Goal: Navigation & Orientation: Find specific page/section

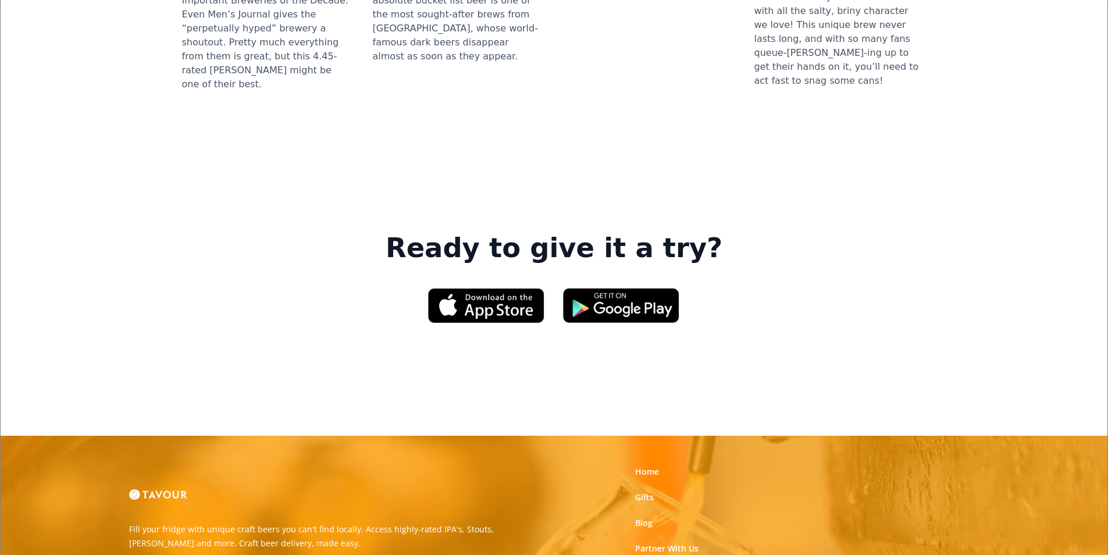
scroll to position [1687, 0]
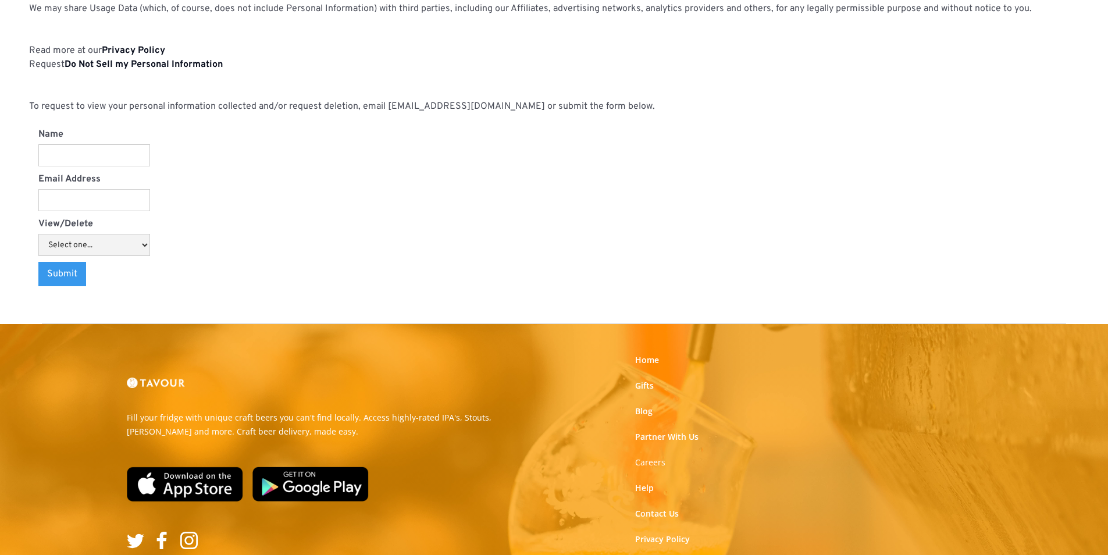
scroll to position [1212, 0]
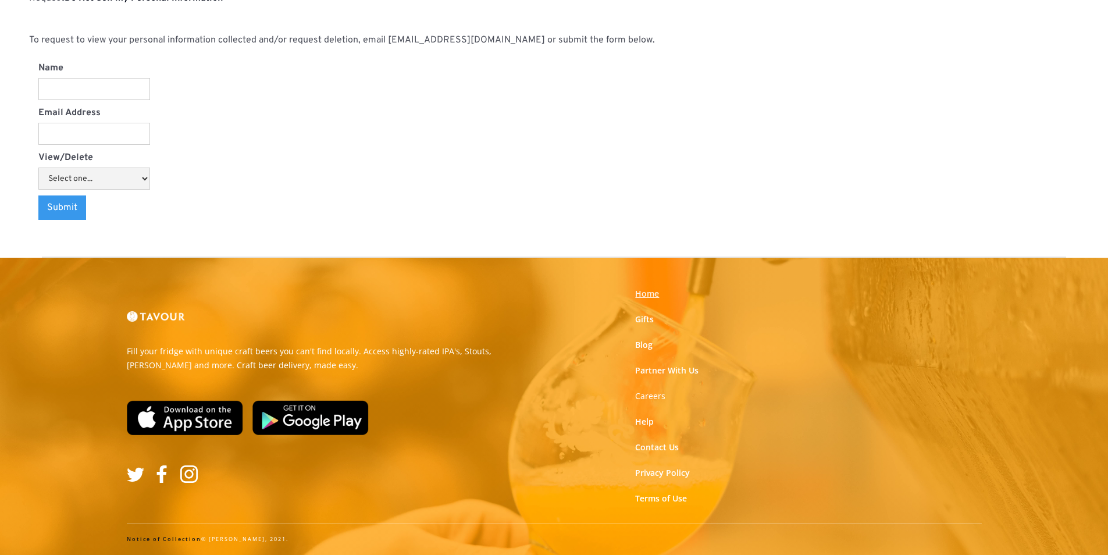
click at [652, 296] on link "Home" at bounding box center [647, 294] width 24 height 12
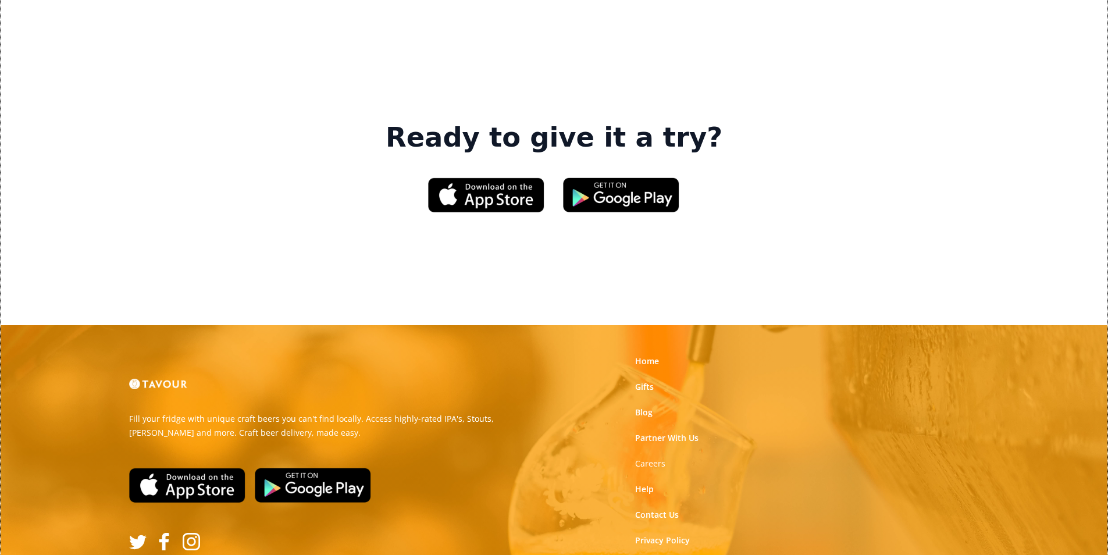
scroll to position [1761, 0]
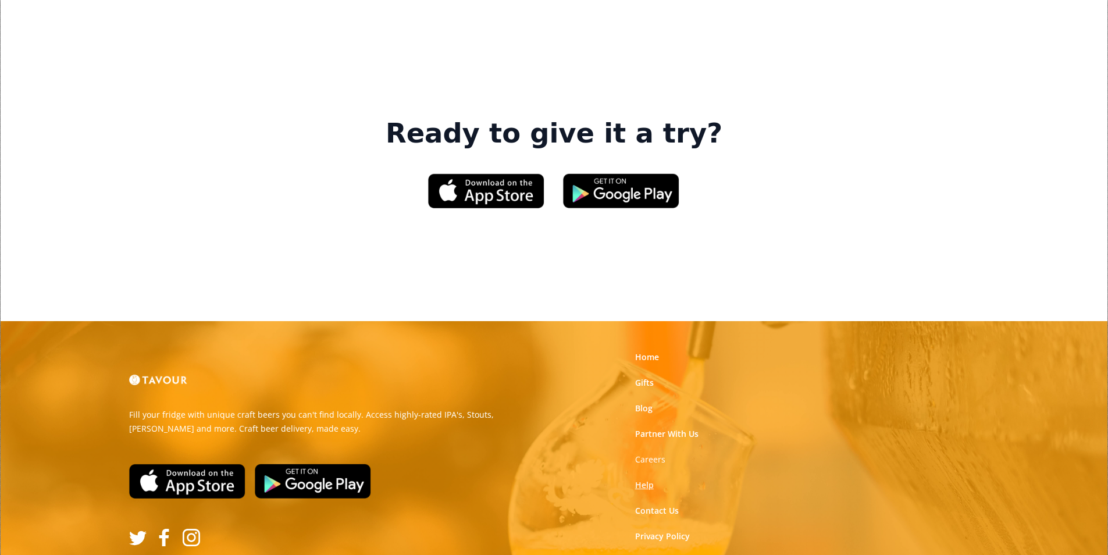
click at [644, 479] on link "Help" at bounding box center [644, 485] width 19 height 12
